Goal: Ask a question

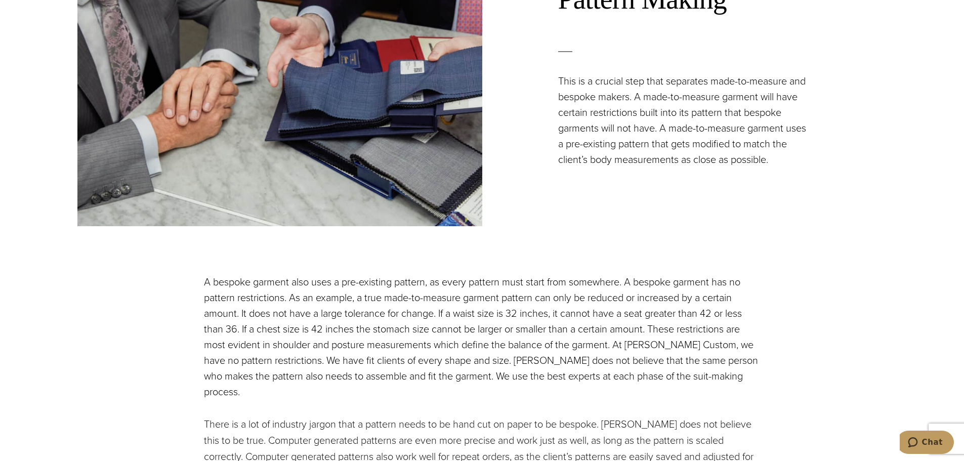
scroll to position [1399, 0]
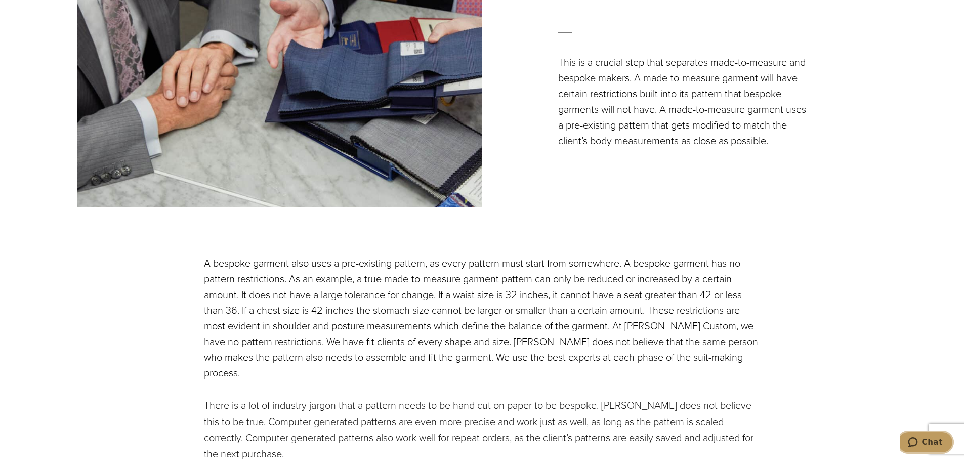
drag, startPoint x: 924, startPoint y: 448, endPoint x: 925, endPoint y: 440, distance: 8.6
click at [925, 448] on button "Chat" at bounding box center [925, 442] width 57 height 23
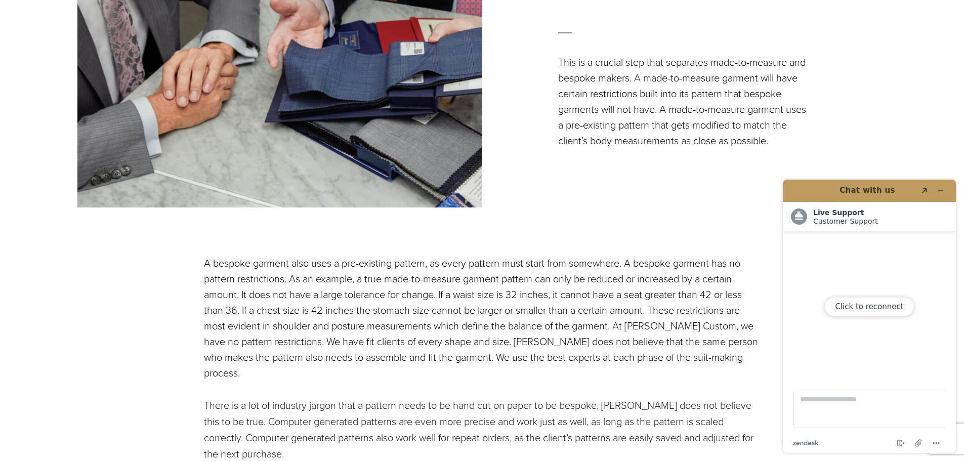
scroll to position [0, 0]
click at [867, 311] on button "Click to reconnect" at bounding box center [870, 306] width 90 height 19
click at [856, 396] on textarea "Type a message here..." at bounding box center [870, 409] width 152 height 38
click at [946, 188] on button "Minimize widget" at bounding box center [941, 191] width 16 height 14
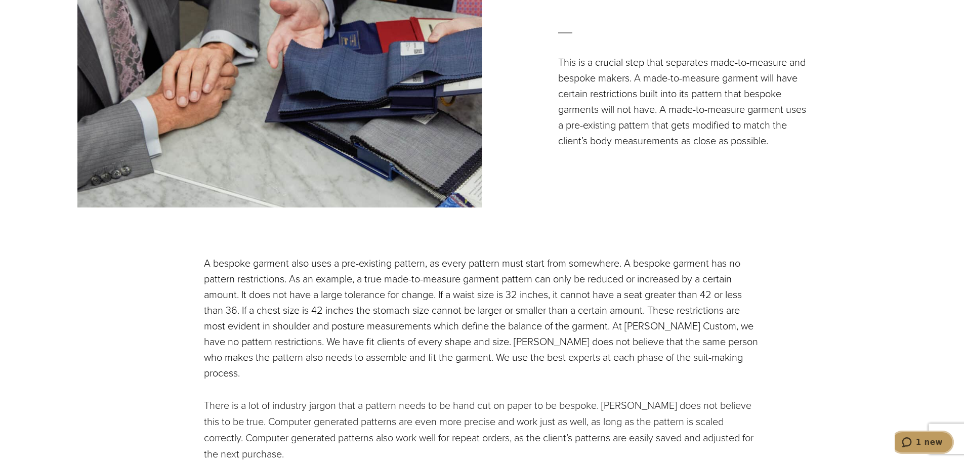
click at [912, 450] on button "1 new" at bounding box center [922, 442] width 63 height 23
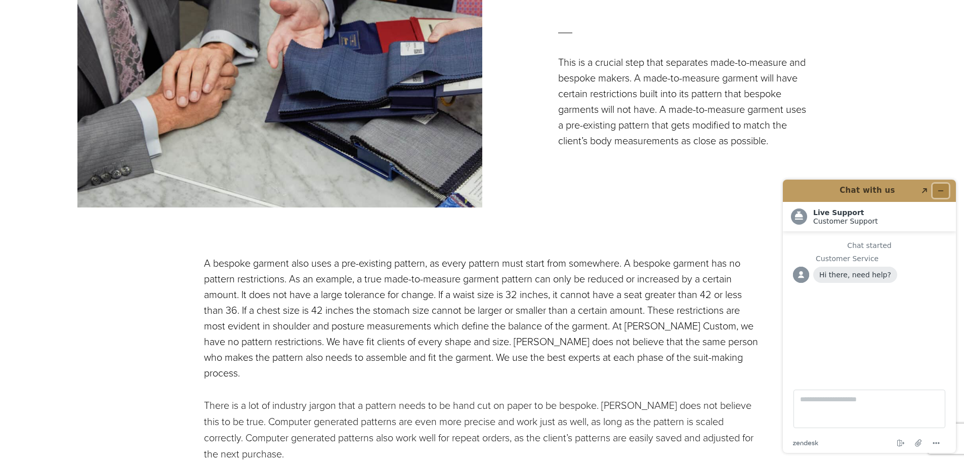
click at [944, 194] on button "Minimize widget" at bounding box center [941, 191] width 16 height 14
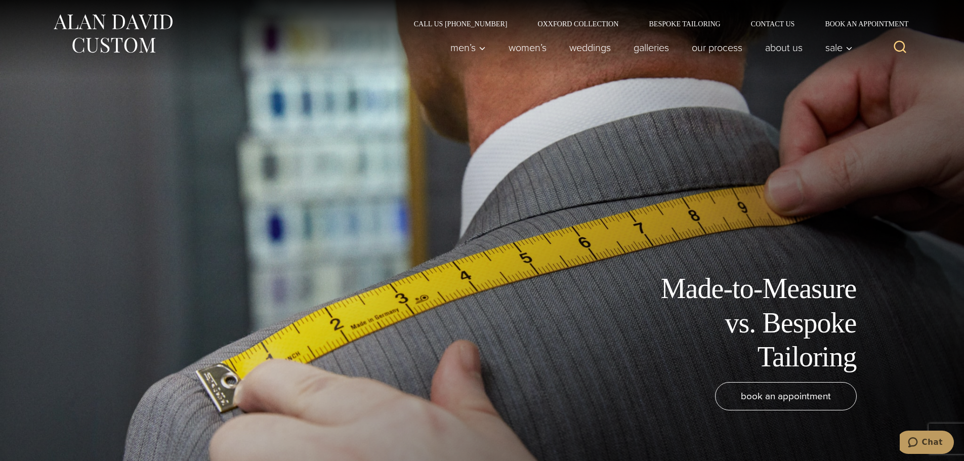
click at [140, 30] on img at bounding box center [112, 33] width 121 height 45
